Goal: Task Accomplishment & Management: Manage account settings

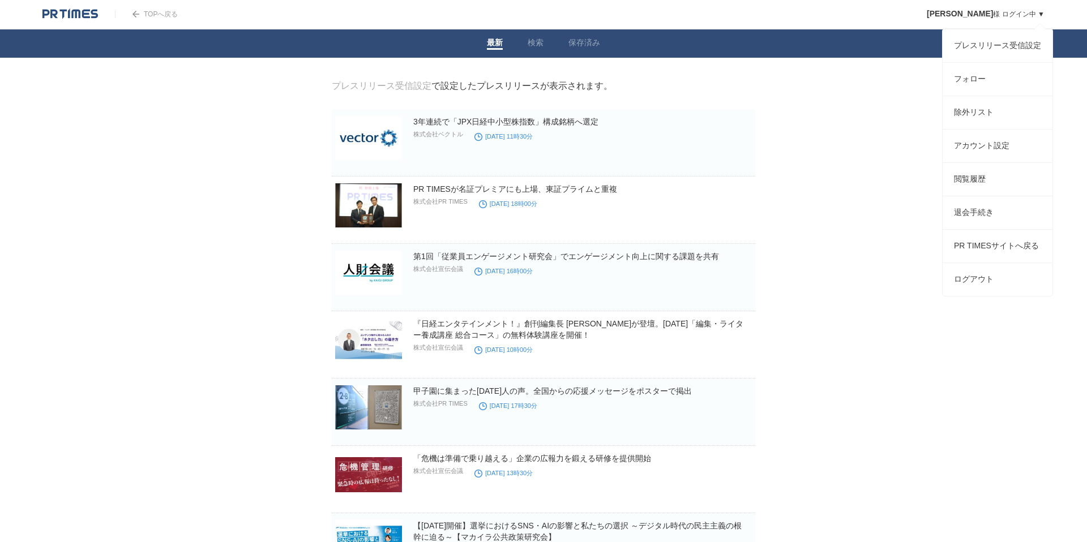
click at [997, 14] on link "[PERSON_NAME] ログイン中 ▼" at bounding box center [986, 14] width 118 height 8
click at [976, 161] on link "アカウント設定" at bounding box center [997, 146] width 110 height 33
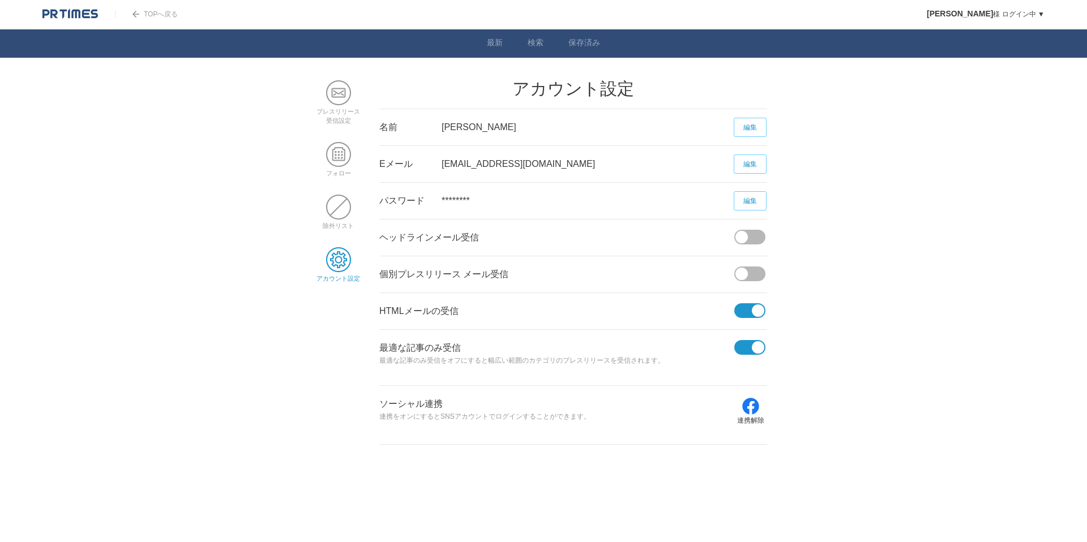
click at [763, 161] on link "編集" at bounding box center [750, 164] width 33 height 19
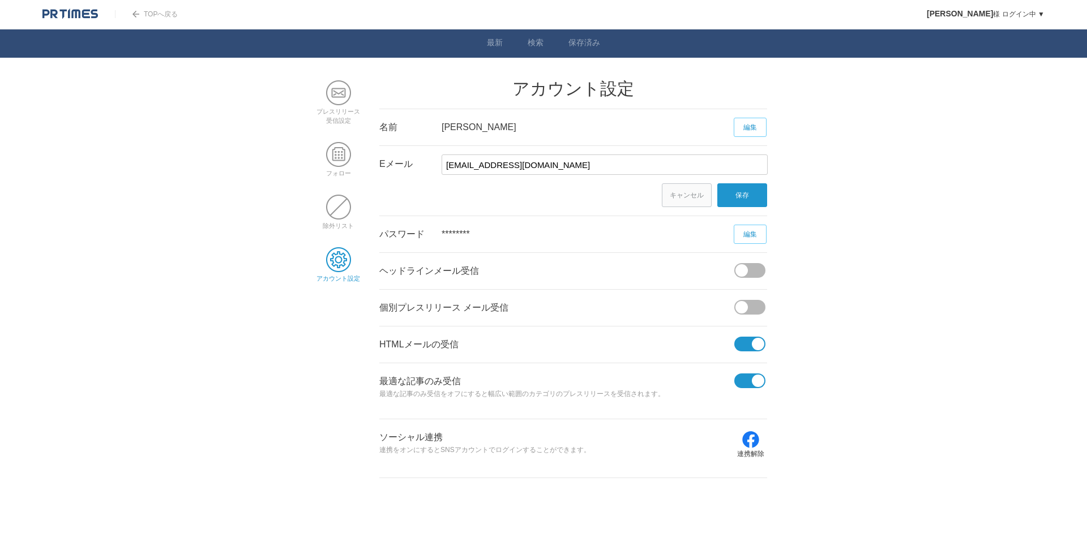
click at [151, 10] on link "TOPへ戻る" at bounding box center [146, 14] width 63 height 8
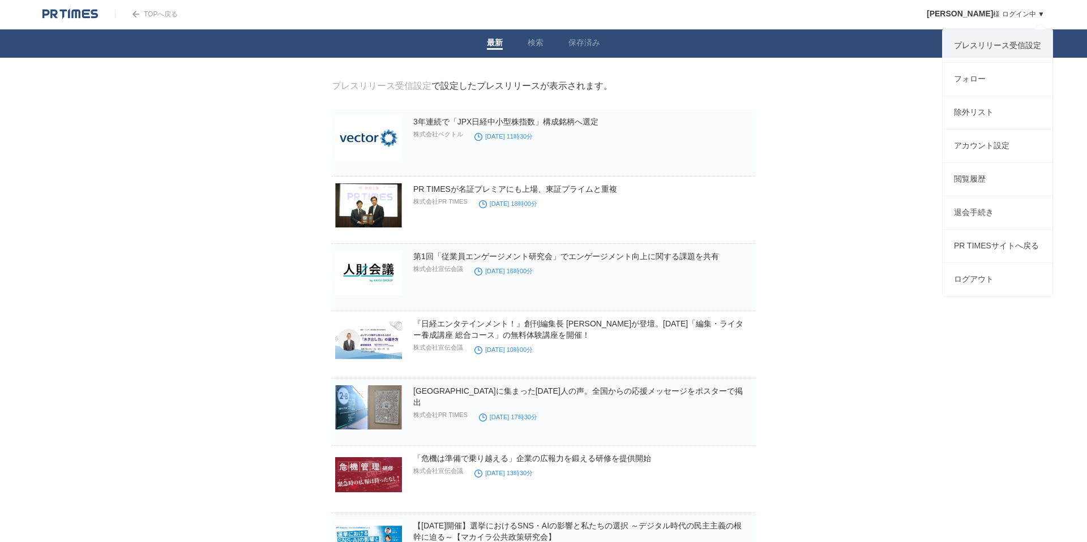
click at [1013, 15] on link "[PERSON_NAME] ログイン中 ▼" at bounding box center [986, 14] width 118 height 8
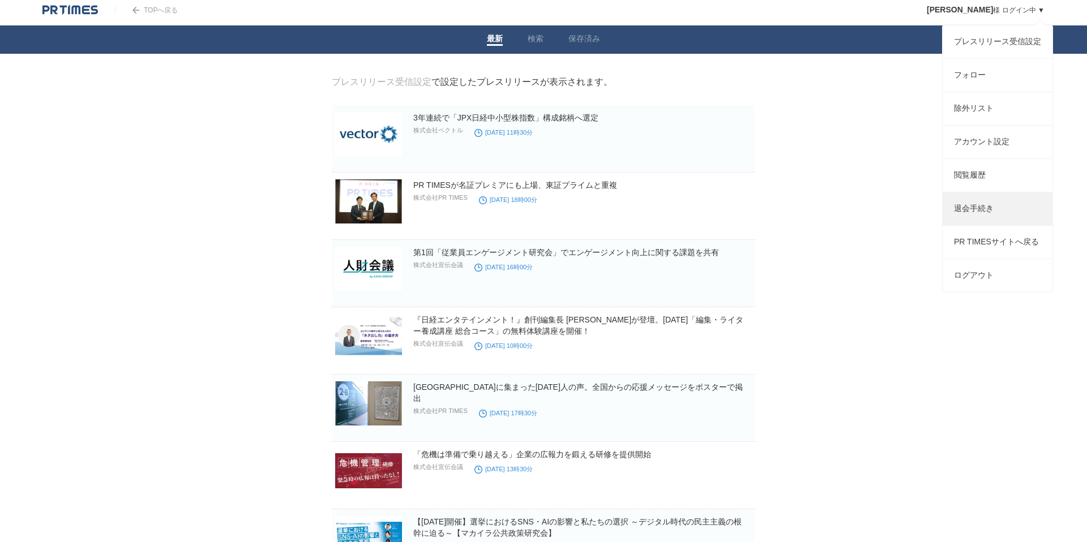
click at [994, 221] on link "退会手続き" at bounding box center [997, 208] width 110 height 33
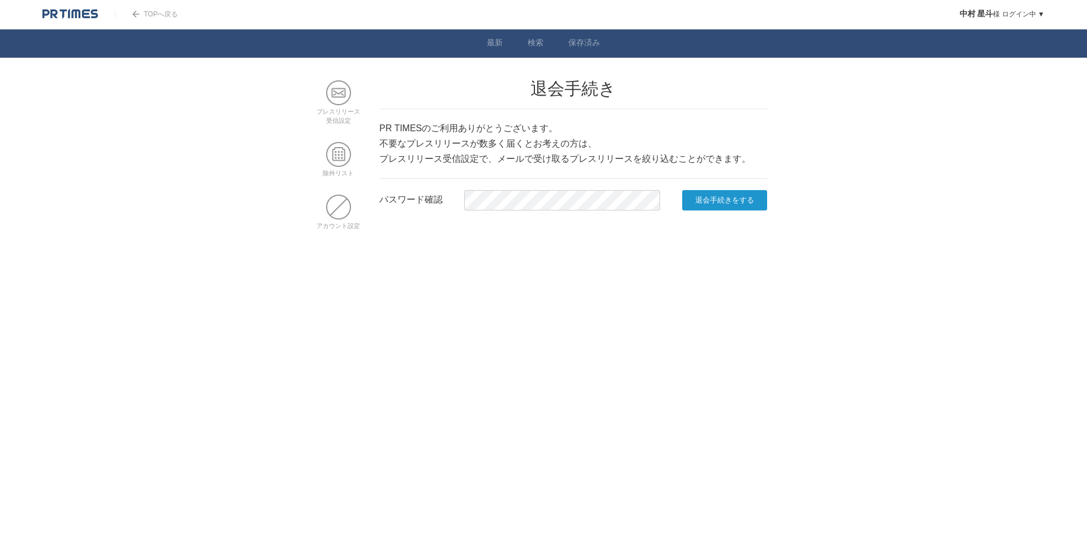
click at [732, 205] on input "退会手続きをする" at bounding box center [724, 200] width 85 height 20
